Goal: Transaction & Acquisition: Purchase product/service

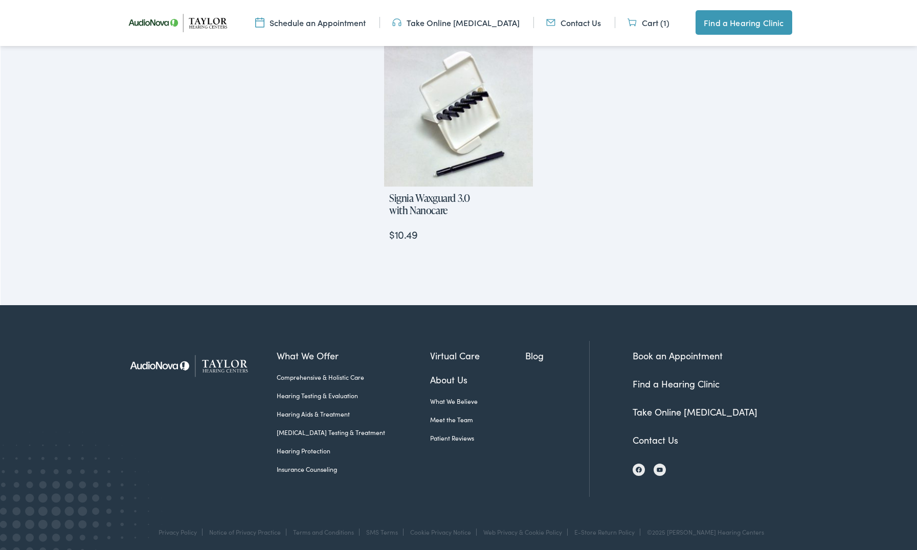
scroll to position [1132, 0]
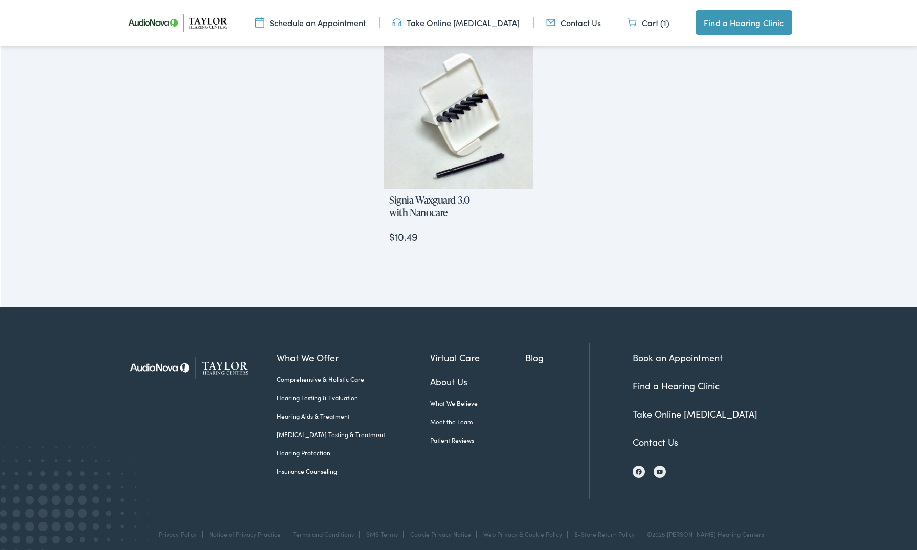
click at [673, 388] on link "Find a Hearing Clinic" at bounding box center [676, 385] width 87 height 13
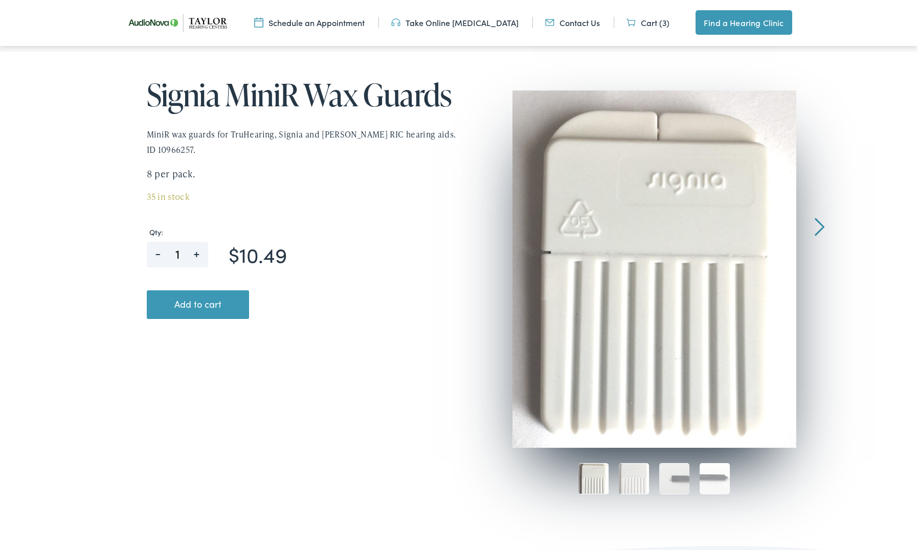
scroll to position [152, 0]
click at [626, 484] on img at bounding box center [634, 477] width 30 height 31
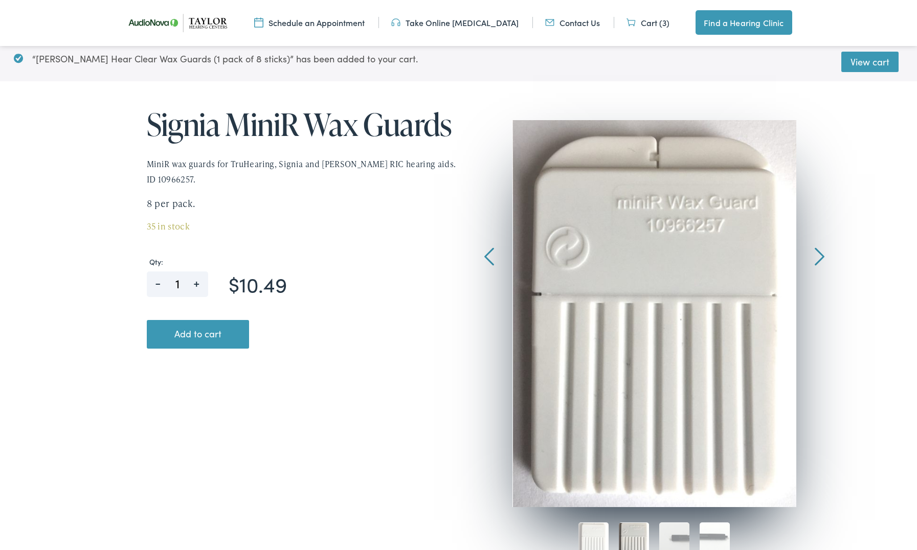
scroll to position [120, 0]
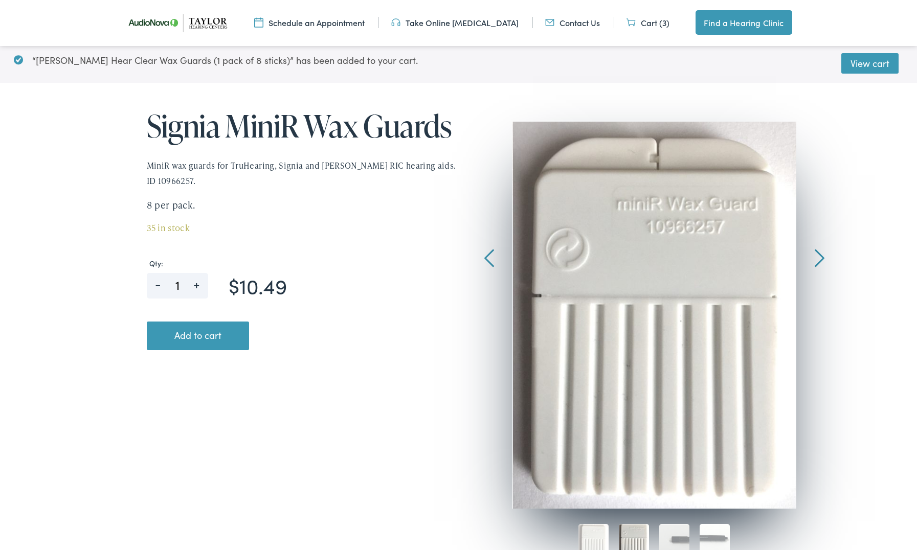
drag, startPoint x: 673, startPoint y: 535, endPoint x: 694, endPoint y: 535, distance: 21.0
click at [673, 535] on img at bounding box center [674, 539] width 30 height 31
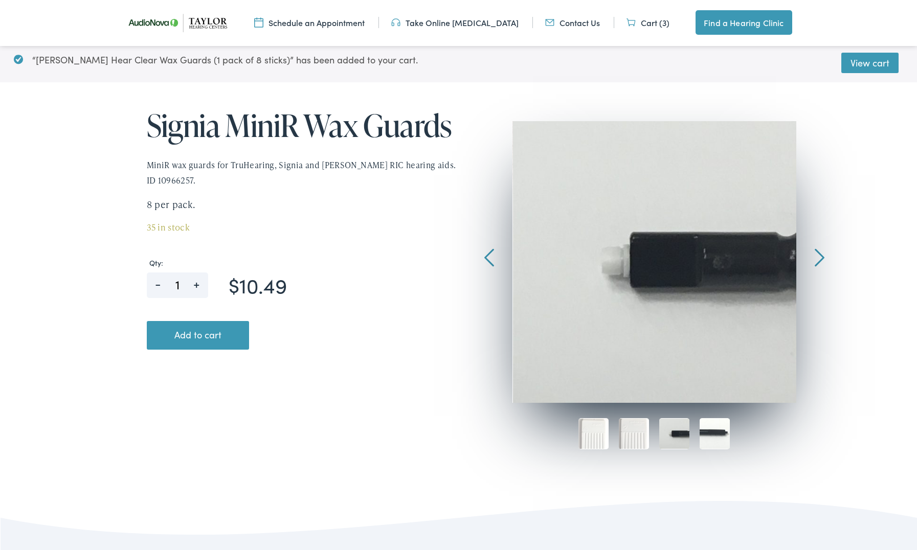
scroll to position [122, 1]
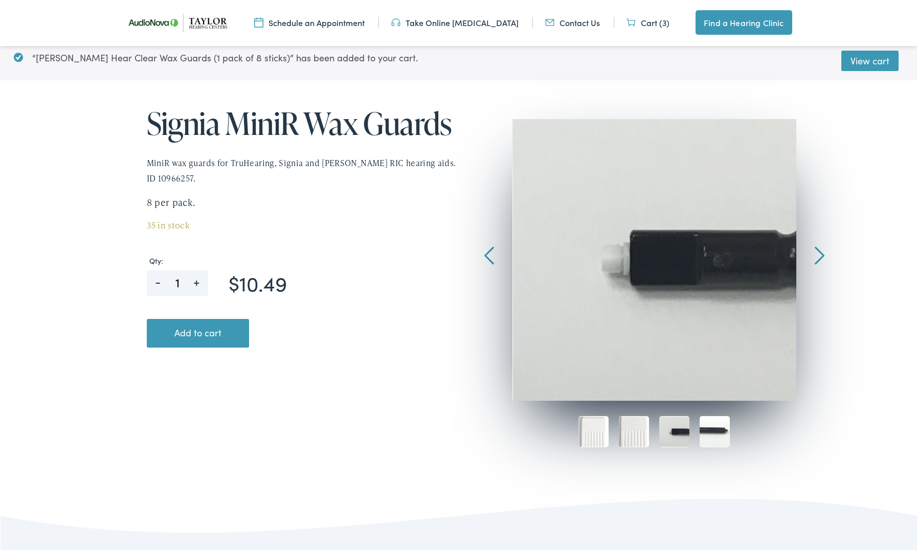
click at [714, 439] on img at bounding box center [715, 431] width 30 height 31
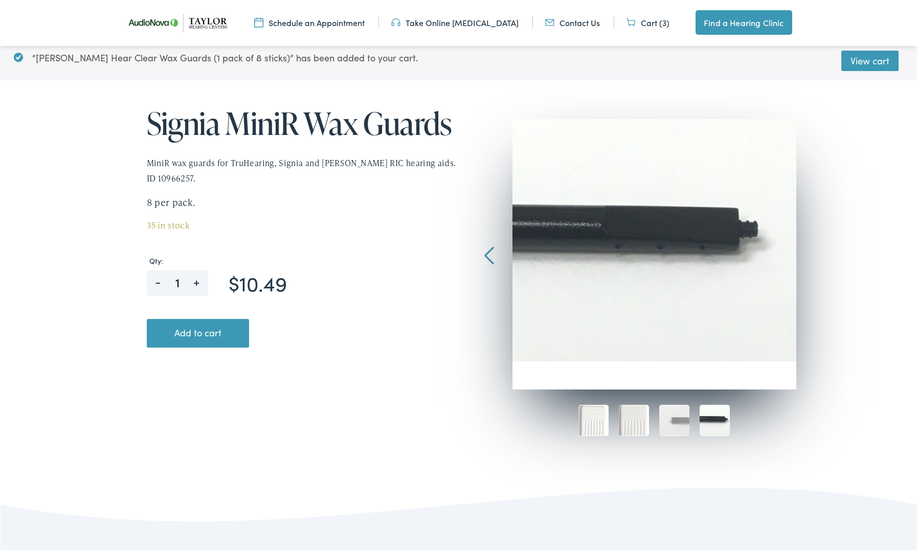
scroll to position [125, 0]
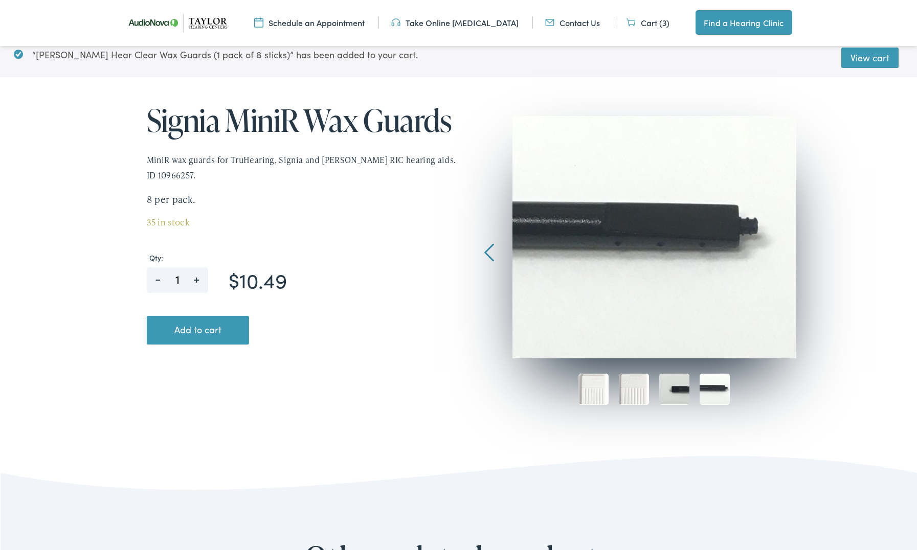
click at [675, 392] on img at bounding box center [674, 389] width 30 height 31
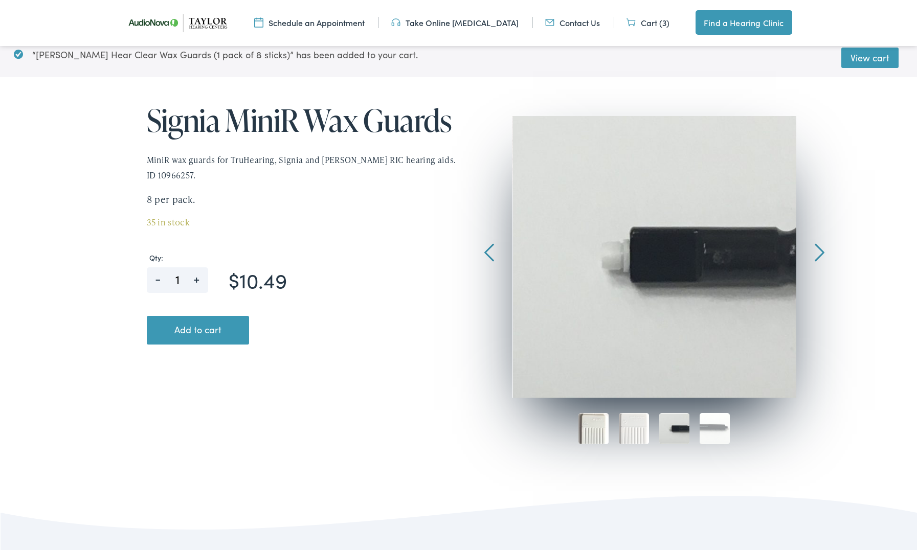
click at [600, 436] on img at bounding box center [593, 428] width 30 height 31
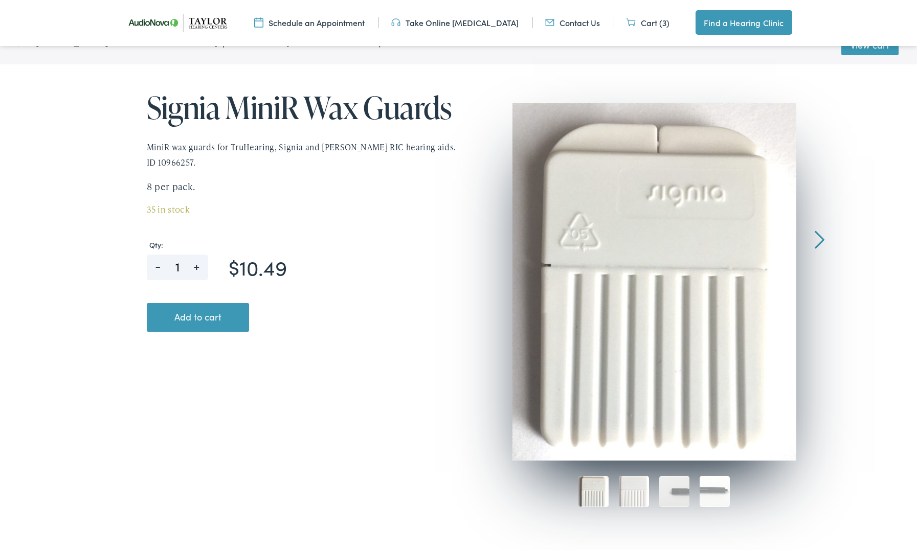
scroll to position [148, 0]
